Goal: Information Seeking & Learning: Learn about a topic

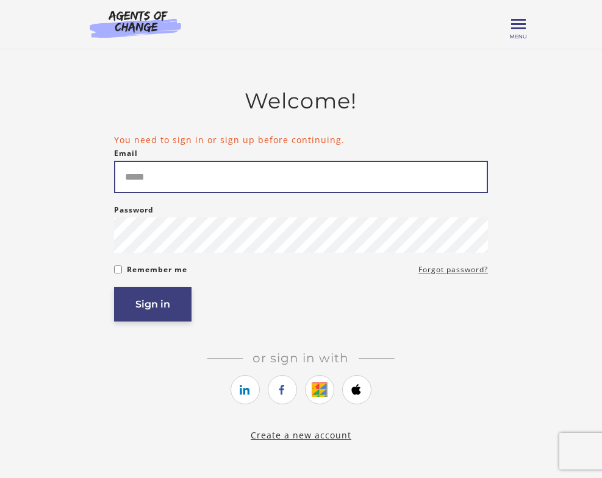
type input "**********"
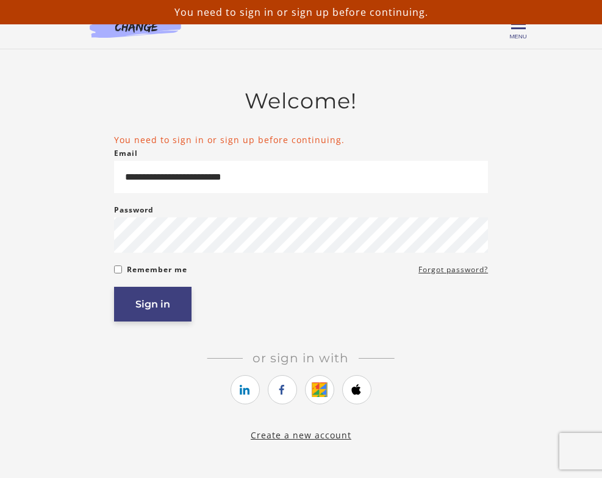
click at [154, 308] on button "Sign in" at bounding box center [152, 304] width 77 height 35
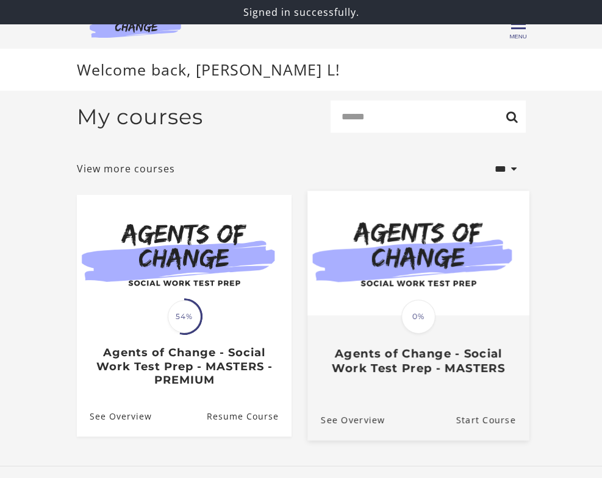
click at [362, 300] on img at bounding box center [418, 253] width 222 height 125
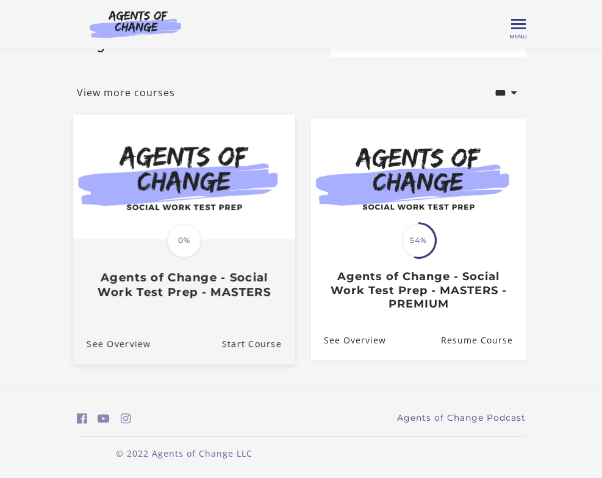
scroll to position [30, 0]
click at [174, 247] on span "0%" at bounding box center [184, 241] width 34 height 34
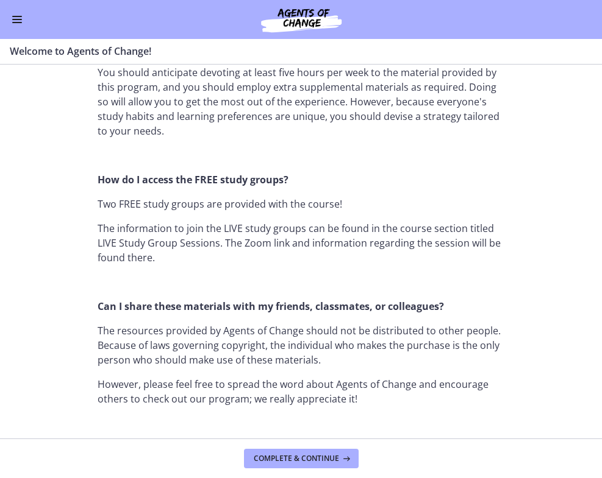
scroll to position [1423, 0]
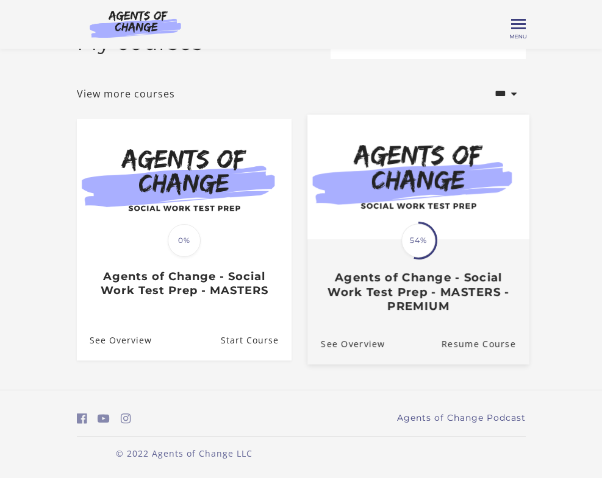
click at [430, 213] on img at bounding box center [418, 177] width 222 height 125
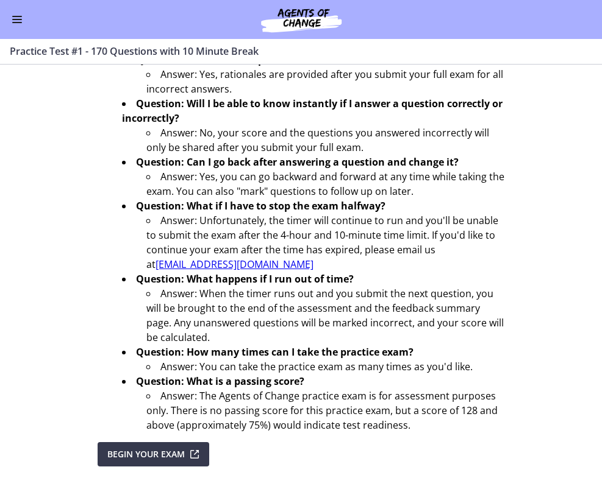
scroll to position [405, 0]
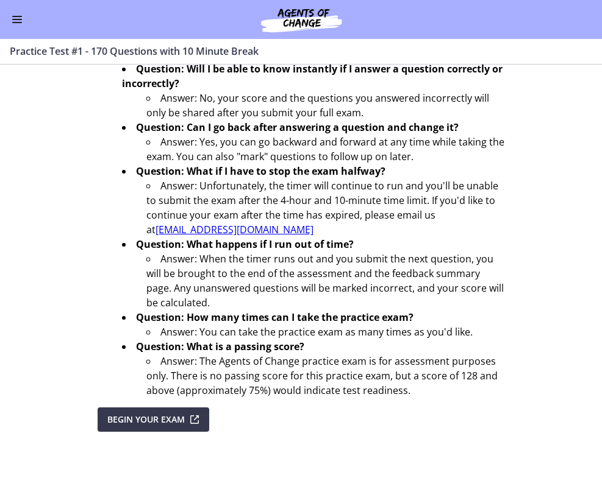
click at [13, 16] on span "Enable menu" at bounding box center [17, 16] width 10 height 1
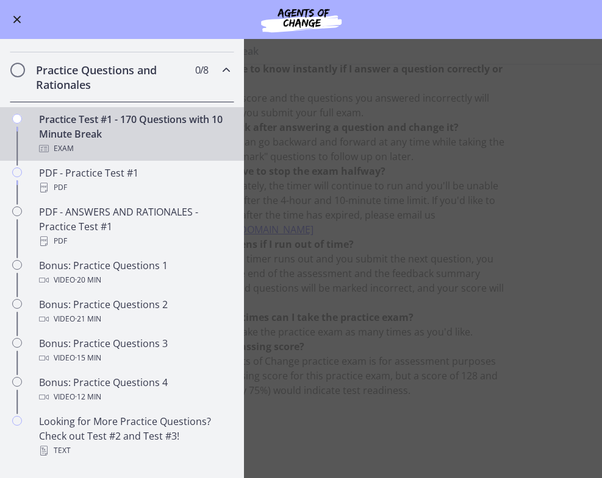
scroll to position [555, 0]
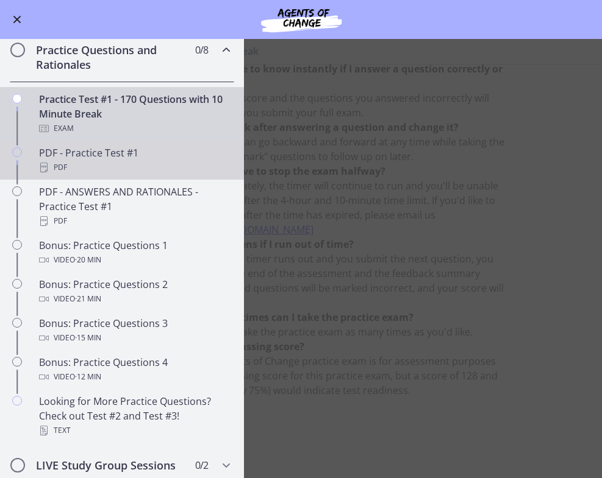
click at [102, 166] on div "PDF" at bounding box center [134, 167] width 190 height 15
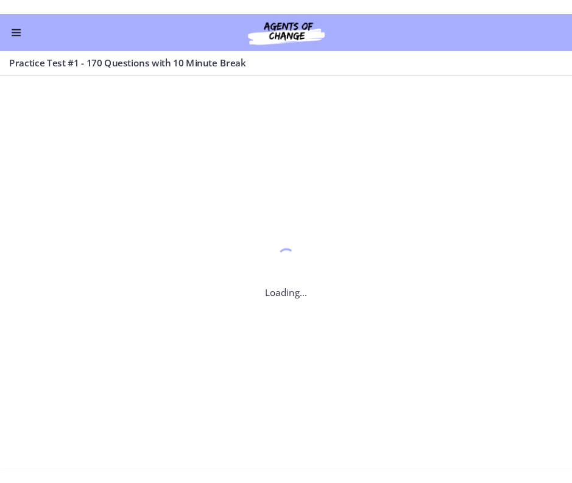
scroll to position [0, 0]
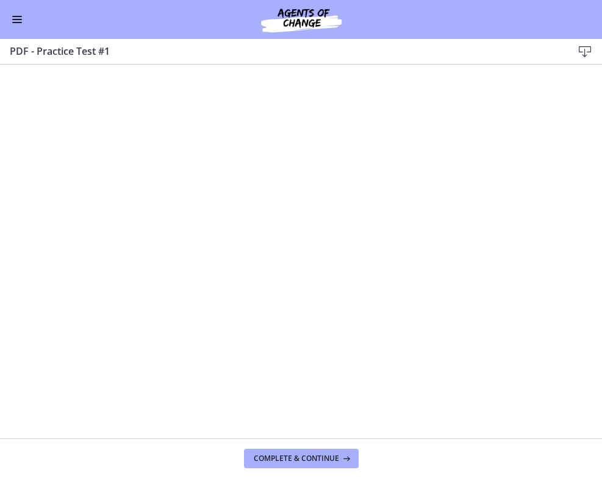
click at [20, 19] on span "Enable menu" at bounding box center [17, 19] width 10 height 1
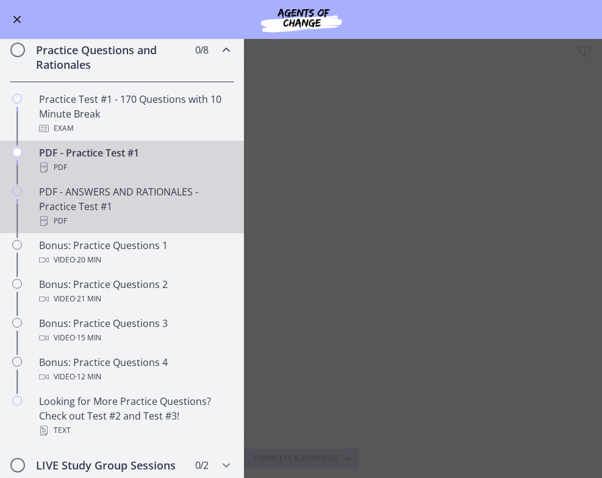
click at [189, 197] on div "PDF - ANSWERS AND RATIONALES - Practice Test #1 PDF" at bounding box center [134, 207] width 190 height 44
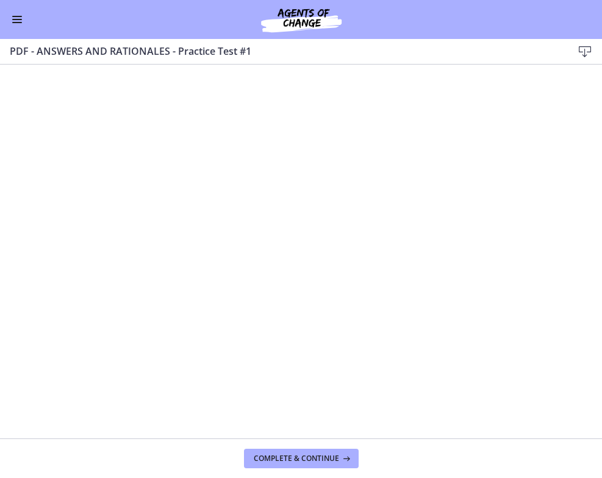
click at [18, 26] on button "Enable menu" at bounding box center [17, 19] width 15 height 15
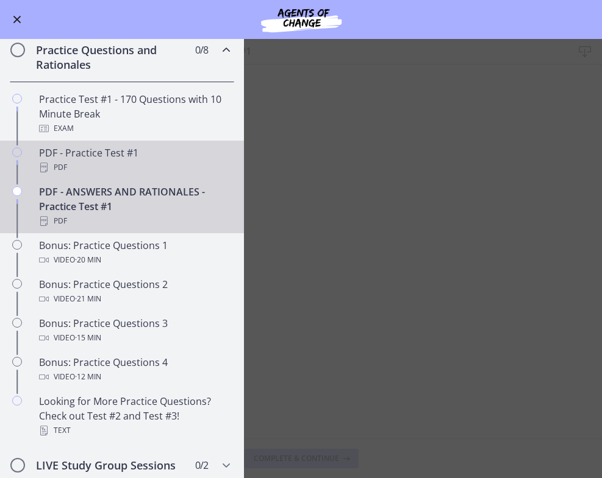
click at [82, 169] on div "PDF" at bounding box center [134, 167] width 190 height 15
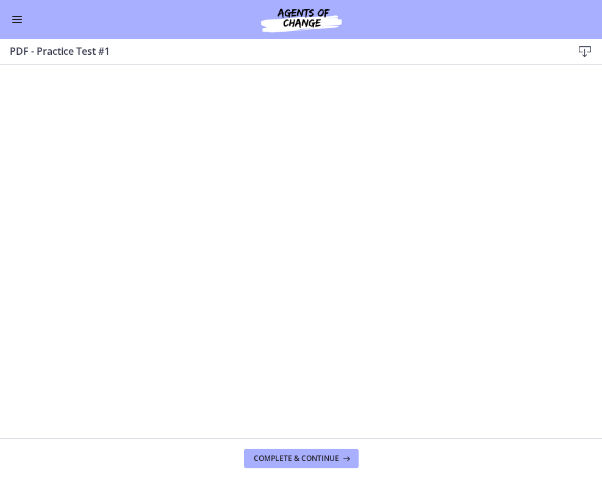
click at [581, 48] on icon at bounding box center [584, 51] width 15 height 15
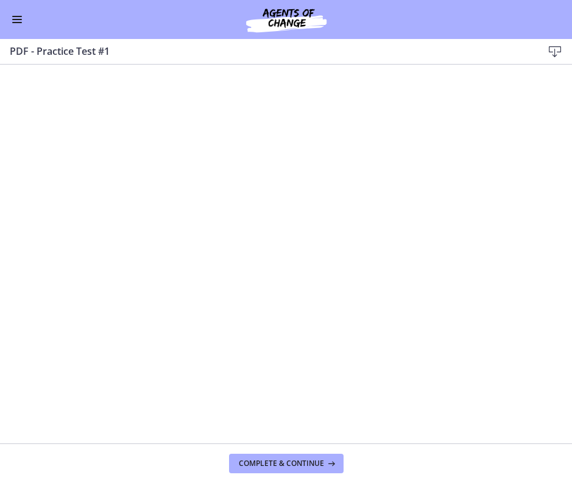
click at [14, 19] on span "Enable menu" at bounding box center [17, 19] width 10 height 1
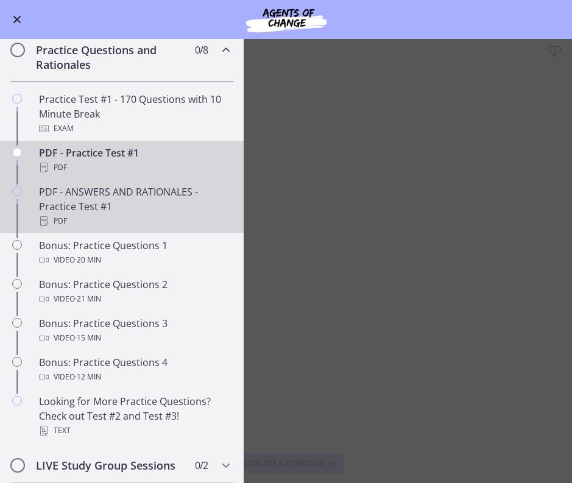
click at [106, 199] on div "PDF - ANSWERS AND RATIONALES - Practice Test #1 PDF" at bounding box center [134, 207] width 190 height 44
